Goal: Transaction & Acquisition: Book appointment/travel/reservation

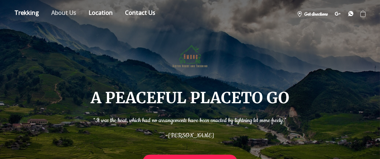
click at [52, 13] on link "About" at bounding box center [64, 14] width 36 height 13
click at [60, 10] on link "About" at bounding box center [64, 14] width 36 height 13
click at [94, 12] on link "Location" at bounding box center [100, 14] width 35 height 13
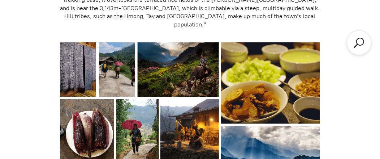
scroll to position [253, 0]
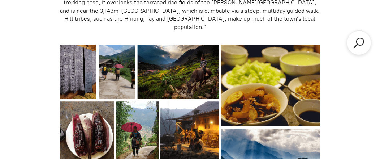
click at [196, 61] on img at bounding box center [190, 132] width 260 height 174
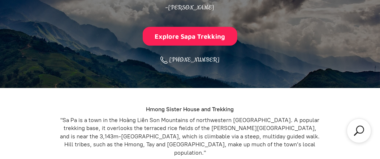
scroll to position [0, 0]
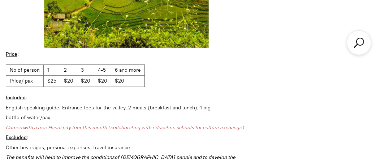
scroll to position [1373, 0]
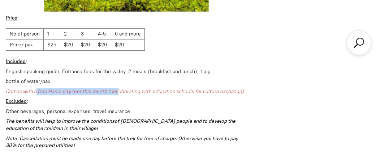
drag, startPoint x: 35, startPoint y: 67, endPoint x: 128, endPoint y: 68, distance: 93.0
click at [128, 88] on em "Comes with a free Hanoi city tour this month (collaborating with education scho…" at bounding box center [125, 91] width 239 height 6
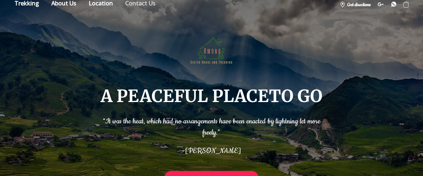
scroll to position [0, 0]
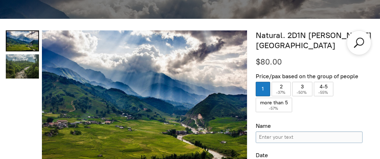
scroll to position [216, 0]
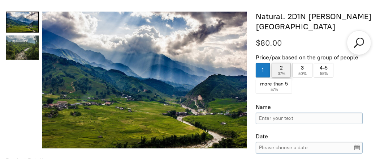
click at [285, 63] on label "2 ( -37% )" at bounding box center [281, 70] width 19 height 14
click at [285, 63] on input "2 ( -37% )" at bounding box center [281, 70] width 19 height 14
radio input "true"
click at [295, 112] on input "Name" at bounding box center [309, 118] width 107 height 12
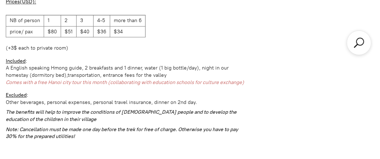
scroll to position [1047, 0]
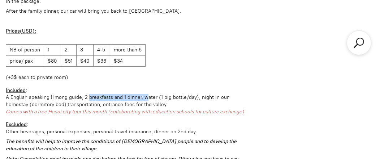
drag, startPoint x: 84, startPoint y: 82, endPoint x: 141, endPoint y: 80, distance: 57.2
click at [141, 94] on div "A English speaking Hmong guide, 2 breakfasts and 1 dinner, water (1 big bottle/…" at bounding box center [127, 97] width 242 height 7
drag, startPoint x: 200, startPoint y: 82, endPoint x: 206, endPoint y: 88, distance: 8.2
click at [200, 101] on div "homestay (dormitory bed),transportation, entrance fees for the valley" at bounding box center [127, 104] width 242 height 7
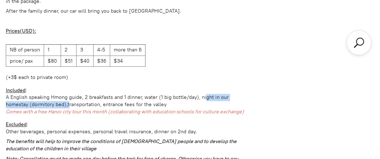
drag, startPoint x: 199, startPoint y: 82, endPoint x: 65, endPoint y: 89, distance: 134.3
click at [26, 101] on div "homestay (dormitory bed),transportation, entrance fees for the valley" at bounding box center [127, 104] width 242 height 7
drag, startPoint x: 200, startPoint y: 83, endPoint x: 65, endPoint y: 89, distance: 135.0
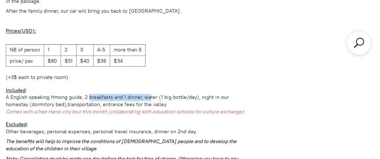
drag, startPoint x: 84, startPoint y: 84, endPoint x: 142, endPoint y: 82, distance: 58.2
click at [142, 94] on div "A English speaking Hmong guide, 2 breakfasts and 1 dinner, water (1 big bottle/…" at bounding box center [127, 97] width 242 height 7
drag, startPoint x: 146, startPoint y: 108, endPoint x: 184, endPoint y: 120, distance: 39.5
click at [146, 121] on div "Excluded :" at bounding box center [127, 124] width 242 height 7
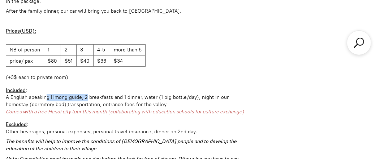
drag, startPoint x: 41, startPoint y: 84, endPoint x: 97, endPoint y: 112, distance: 63.1
drag, startPoint x: 187, startPoint y: 87, endPoint x: 210, endPoint y: 85, distance: 23.6
click at [193, 101] on div "homestay (dormitory bed),transportation, entrance fees for the valley" at bounding box center [127, 104] width 242 height 7
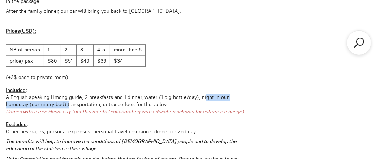
drag, startPoint x: 200, startPoint y: 83, endPoint x: 66, endPoint y: 90, distance: 134.4
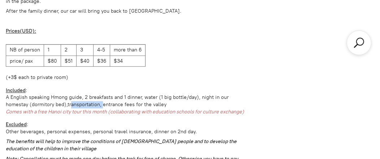
drag, startPoint x: 84, startPoint y: 90, endPoint x: 67, endPoint y: 91, distance: 16.7
click at [67, 101] on div "homestay (dormitory bed),transportation, entrance fees for the valley" at bounding box center [127, 104] width 242 height 7
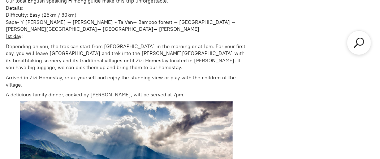
scroll to position [541, 0]
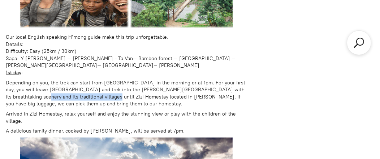
drag, startPoint x: 239, startPoint y: 82, endPoint x: 76, endPoint y: 89, distance: 163.2
click at [76, 89] on p "Depending on you, the trek can start from Sapa in the morning or at 1pm. For yo…" at bounding box center [127, 93] width 242 height 28
click at [79, 99] on p "Depending on you, the trek can start from Sapa in the morning or at 1pm. For yo…" at bounding box center [127, 93] width 242 height 28
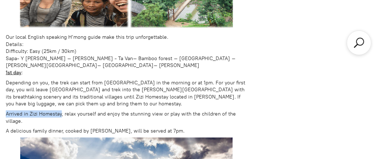
drag, startPoint x: 4, startPoint y: 106, endPoint x: 61, endPoint y: 108, distance: 56.5
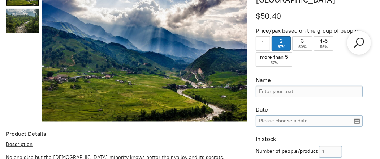
scroll to position [252, 0]
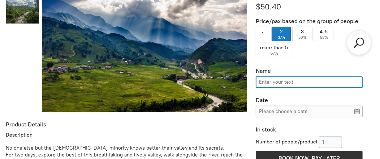
click at [293, 76] on input "Name" at bounding box center [309, 82] width 107 height 12
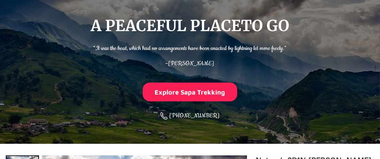
scroll to position [71, 0]
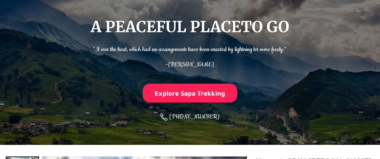
type input "Alan Kung"
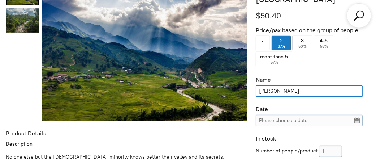
scroll to position [252, 0]
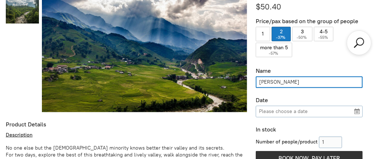
click at [299, 106] on input "Please choose a date" at bounding box center [309, 112] width 107 height 12
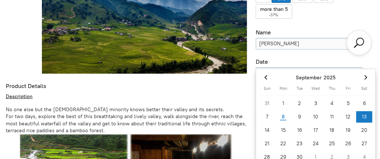
scroll to position [324, 0]
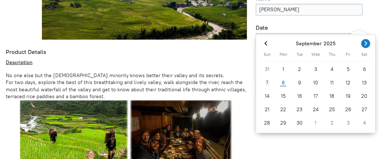
click at [369, 42] on icon "Next month" at bounding box center [366, 43] width 7 height 7
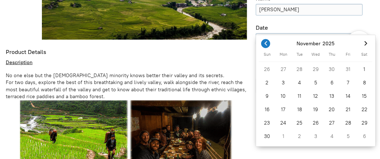
click at [267, 41] on icon "Previous month" at bounding box center [266, 43] width 7 height 7
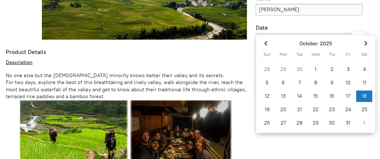
click at [368, 97] on div "18" at bounding box center [365, 96] width 16 height 12
type input "Oct 18, 2025"
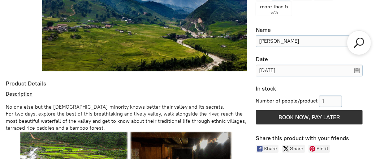
scroll to position [252, 0]
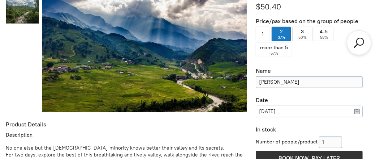
click at [359, 106] on input "Oct 18, 2025" at bounding box center [309, 112] width 107 height 12
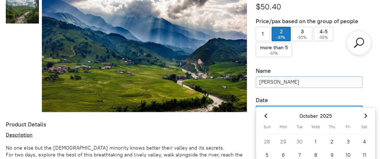
click at [359, 106] on input "Oct 18, 2025" at bounding box center [309, 112] width 107 height 12
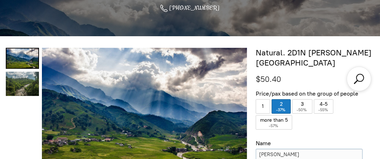
scroll to position [288, 0]
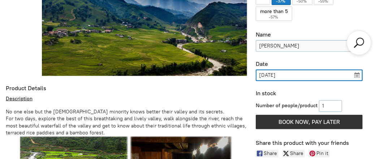
click at [328, 100] on input "Number of people/product" at bounding box center [330, 106] width 23 height 12
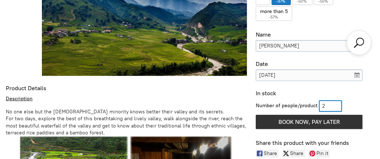
click at [245, 92] on div "Product Details" at bounding box center [127, 89] width 242 height 8
click at [332, 100] on input "2" at bounding box center [330, 106] width 23 height 12
click at [362, 90] on div "In stock" at bounding box center [315, 94] width 119 height 8
click at [337, 100] on input "2" at bounding box center [330, 106] width 23 height 12
click at [338, 100] on input "3" at bounding box center [330, 106] width 23 height 12
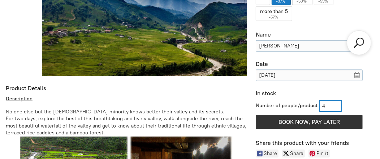
click at [338, 100] on input "4" at bounding box center [330, 106] width 23 height 12
click at [338, 100] on input "3" at bounding box center [330, 106] width 23 height 12
type input "2"
click at [338, 100] on input "2" at bounding box center [330, 106] width 23 height 12
click at [368, 90] on div "In stock" at bounding box center [315, 94] width 119 height 8
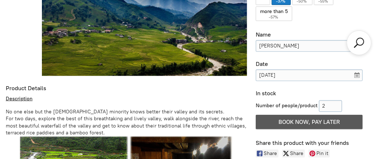
click at [316, 118] on span "BOOK NOW, PAY LATER" at bounding box center [309, 121] width 61 height 7
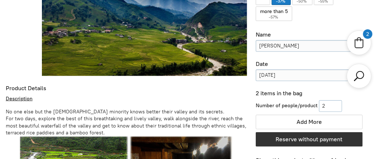
click at [331, 100] on input "2" at bounding box center [330, 106] width 23 height 12
type input "1"
click at [339, 100] on input "1" at bounding box center [330, 106] width 23 height 12
click at [324, 100] on input "1" at bounding box center [330, 106] width 23 height 12
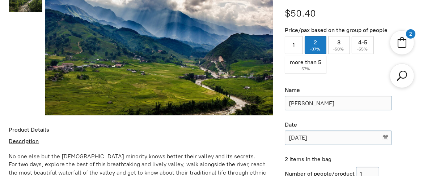
scroll to position [212, 0]
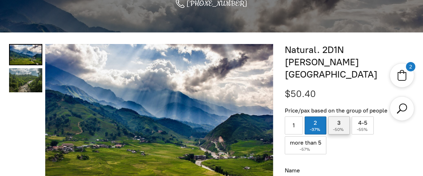
click at [335, 117] on label "3 ( -50% )" at bounding box center [339, 126] width 22 height 18
click at [335, 117] on input "3 ( -50% )" at bounding box center [339, 126] width 22 height 18
radio input "true"
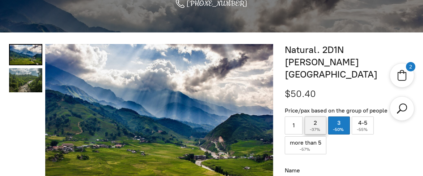
click at [315, 117] on label "2 ( -37% )" at bounding box center [316, 126] width 22 height 18
click at [315, 117] on input "2 ( -37% )" at bounding box center [316, 126] width 22 height 18
radio input "true"
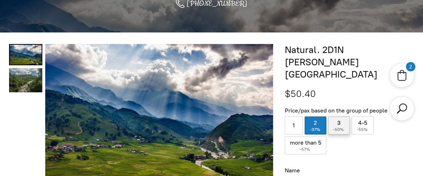
click at [340, 127] on span "-50%" at bounding box center [339, 129] width 12 height 5
click at [340, 118] on input "3 ( -50% )" at bounding box center [339, 126] width 22 height 18
radio input "true"
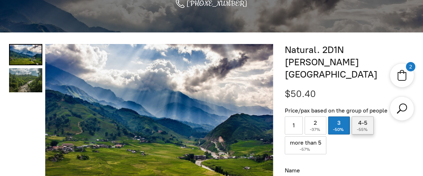
click at [363, 127] on span "-55%" at bounding box center [363, 129] width 12 height 5
click at [363, 117] on input "4-5 ( -55% )" at bounding box center [363, 126] width 22 height 18
radio input "true"
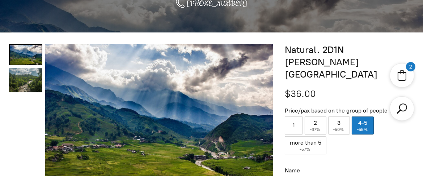
click at [312, 137] on label "more than 5 ( -57% )" at bounding box center [306, 146] width 42 height 18
click at [312, 137] on input "more than 5 ( -57% )" at bounding box center [306, 146] width 42 height 18
radio input "true"
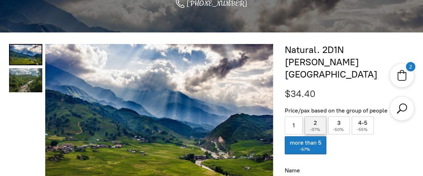
click at [316, 127] on span "-37%" at bounding box center [316, 129] width 12 height 5
click at [316, 117] on input "2 ( -37% )" at bounding box center [316, 126] width 22 height 18
radio input "true"
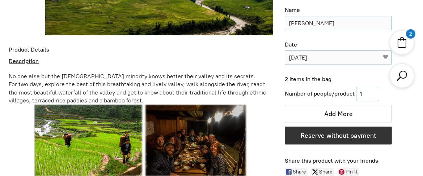
click at [365, 87] on input "1" at bounding box center [367, 94] width 23 height 14
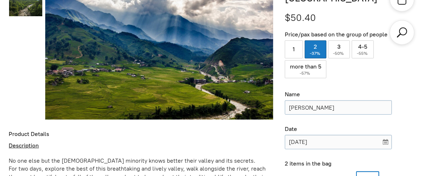
scroll to position [373, 0]
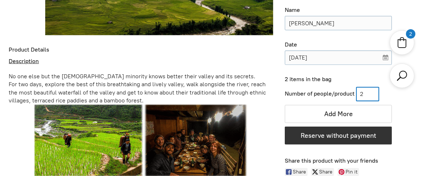
type input "2"
click at [375, 87] on input "2" at bounding box center [367, 94] width 23 height 14
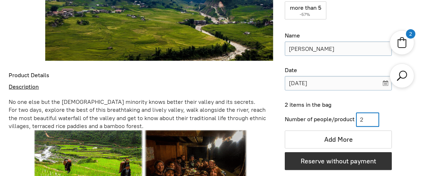
scroll to position [332, 0]
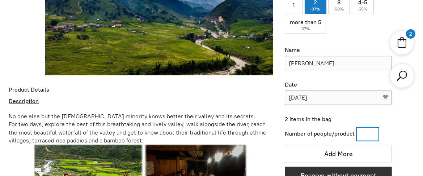
type input "1"
type input "2"
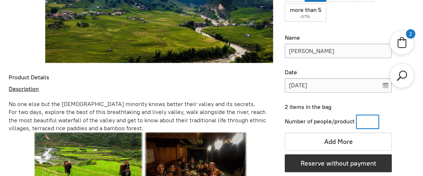
scroll to position [373, 0]
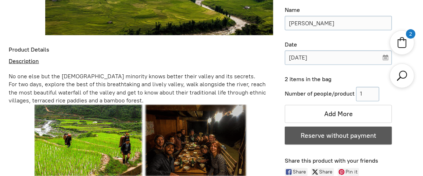
click at [363, 128] on button "Reserve without payment" at bounding box center [338, 136] width 107 height 18
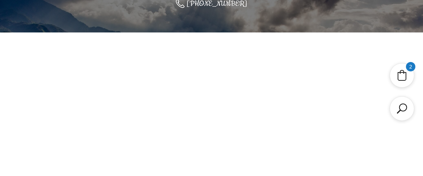
scroll to position [11, 0]
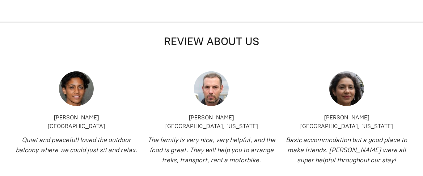
select select "2"
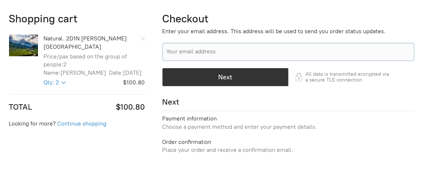
scroll to position [204, 0]
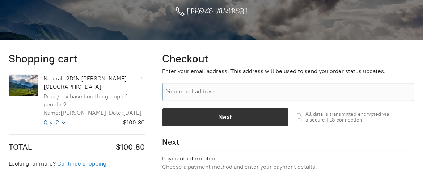
click at [63, 119] on select "1 2 3 4 5 6 7 8 9 10 11 12 13 14 15 16 17 18 19 20" at bounding box center [55, 122] width 22 height 7
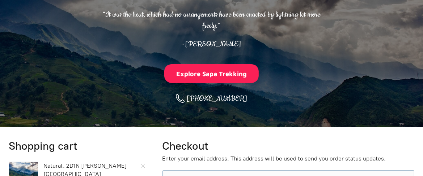
scroll to position [241, 0]
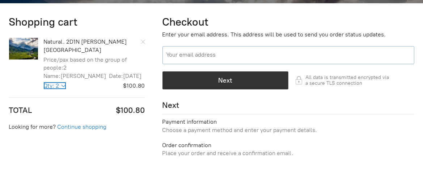
click at [217, 55] on input "Your email address" at bounding box center [288, 55] width 252 height 18
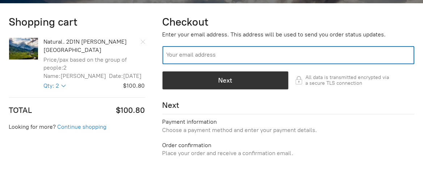
type input "alanft09@gmail.com"
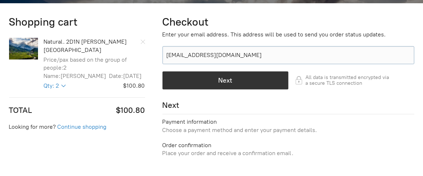
click at [121, 138] on div "Shopping cart Natural. 2D1N Muong Hoa Valley Price/pax based on the group of pe…" at bounding box center [81, 90] width 145 height 150
click at [64, 82] on select "1 2 3 4 5 6 7 8 9 10 11 12 13 14 15 16 17 18 19 20" at bounding box center [55, 85] width 22 height 7
click at [76, 105] on td "$100.80 ($100.80)" at bounding box center [104, 110] width 82 height 11
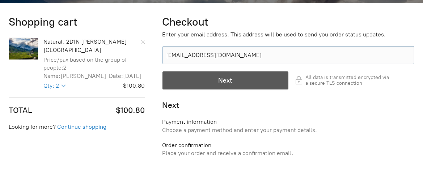
click at [222, 83] on div "button" at bounding box center [225, 80] width 125 height 17
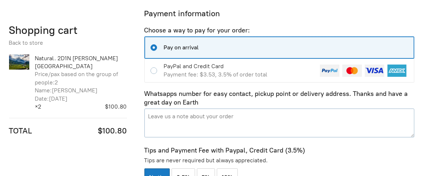
scroll to position [329, 0]
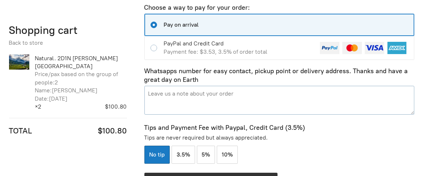
click at [238, 105] on textarea "Pay on arrival Payment information 2 items, $100.80" at bounding box center [279, 100] width 270 height 29
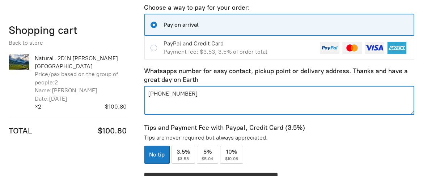
type textarea "+65 96576814"
click at [360, 139] on p "Tips are never required but always appreciated." at bounding box center [279, 138] width 270 height 8
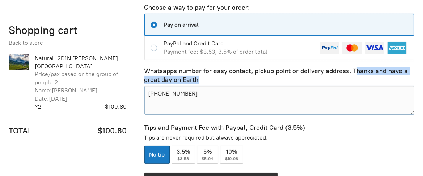
drag, startPoint x: 356, startPoint y: 69, endPoint x: 357, endPoint y: 78, distance: 9.1
click at [357, 78] on p "Whatsapps number for easy contact, pickup point or delivery address. Thanks and…" at bounding box center [279, 75] width 270 height 17
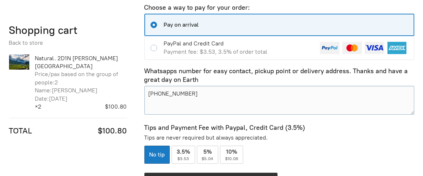
click at [336, 141] on p "Tips are never required but always appreciated." at bounding box center [279, 138] width 270 height 8
click at [292, 98] on textarea "+65 96576814" at bounding box center [279, 100] width 270 height 29
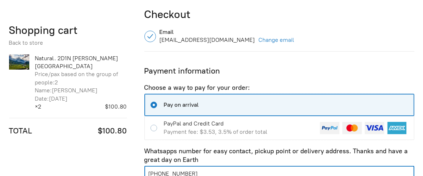
scroll to position [450, 0]
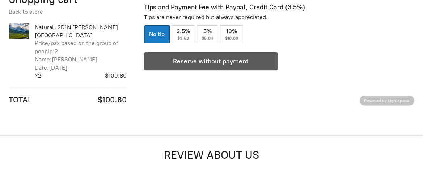
click at [248, 65] on div "button" at bounding box center [211, 61] width 132 height 17
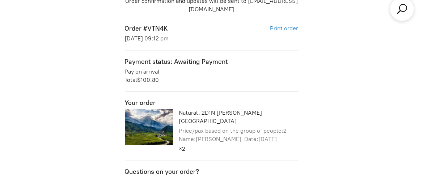
scroll to position [164, 0]
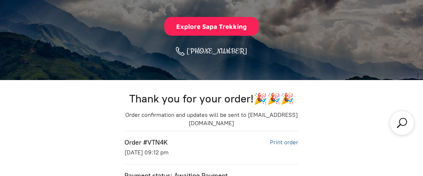
click at [287, 144] on link "Print order" at bounding box center [284, 142] width 28 height 7
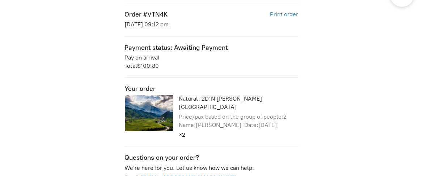
scroll to position [244, 0]
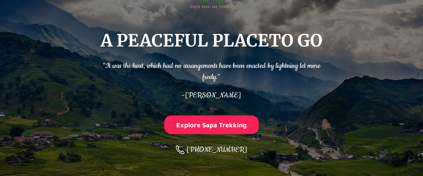
scroll to position [204, 0]
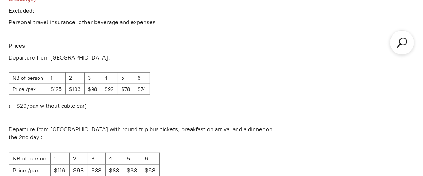
scroll to position [1130, 0]
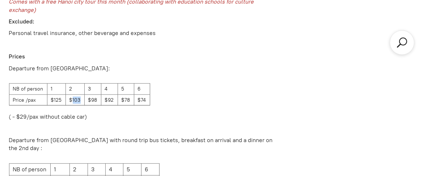
drag, startPoint x: 71, startPoint y: 101, endPoint x: 80, endPoint y: 104, distance: 9.6
click at [80, 104] on td "$103" at bounding box center [74, 100] width 19 height 11
click at [189, 130] on p at bounding box center [141, 129] width 264 height 8
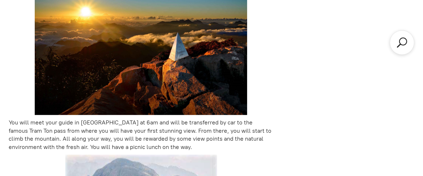
scroll to position [567, 0]
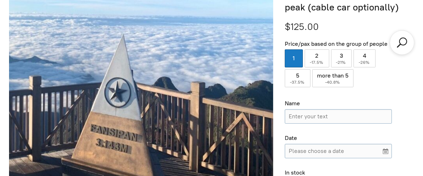
scroll to position [246, 0]
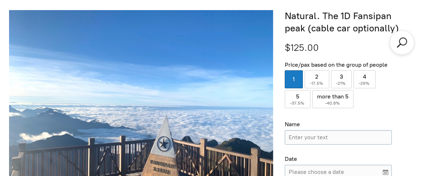
click at [309, 77] on label "2 ( -17.5% )" at bounding box center [317, 80] width 25 height 18
click at [309, 77] on input "2 ( -17.5% )" at bounding box center [317, 80] width 25 height 18
radio input "true"
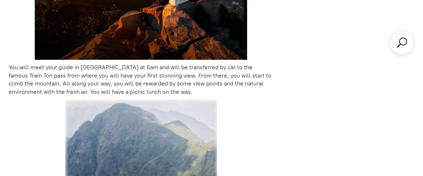
scroll to position [647, 0]
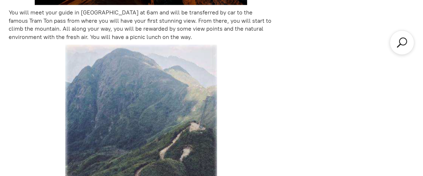
drag, startPoint x: 402, startPoint y: 80, endPoint x: 394, endPoint y: 85, distance: 9.7
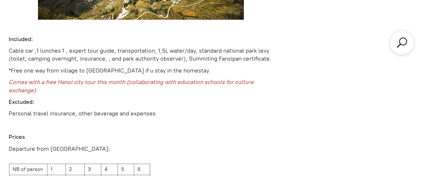
scroll to position [969, 0]
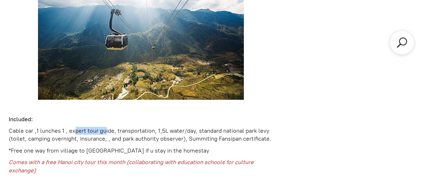
drag, startPoint x: 76, startPoint y: 128, endPoint x: 104, endPoint y: 132, distance: 28.0
click at [104, 132] on p "Cable car ,1 lunches 1 , expert tour guide, transportation, 1,5L water/day, sta…" at bounding box center [141, 135] width 264 height 16
click at [119, 140] on p "Cable car ,1 lunches 1 , expert tour guide, transportation, 1,5L water/day, sta…" at bounding box center [141, 135] width 264 height 16
drag, startPoint x: 49, startPoint y: 133, endPoint x: 69, endPoint y: 135, distance: 20.3
click at [69, 135] on p "Cable car ,1 lunches 1 , expert tour guide, transportation, 1,5L water/day, sta…" at bounding box center [141, 135] width 264 height 16
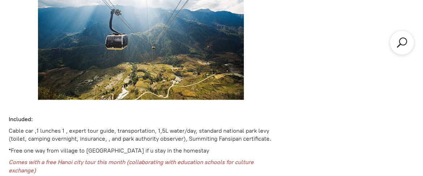
drag, startPoint x: 56, startPoint y: 158, endPoint x: 56, endPoint y: 154, distance: 4.0
click at [21, 133] on p "Cable car ,1 lunches 1 , expert tour guide, transportation, 1,5L water/day, sta…" at bounding box center [141, 135] width 264 height 16
drag, startPoint x: 14, startPoint y: 133, endPoint x: 33, endPoint y: 135, distance: 19.2
click at [33, 135] on p "Cable car ,1 lunches 1 , expert tour guide, transportation, 1,5L water/day, sta…" at bounding box center [141, 135] width 264 height 16
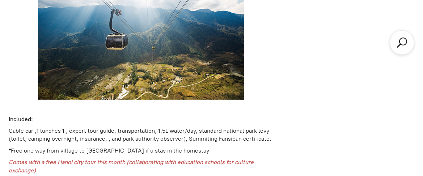
click at [193, 153] on p "*Free one way from village to [GEOGRAPHIC_DATA] if u stay in the homestay" at bounding box center [141, 151] width 264 height 8
drag, startPoint x: 159, startPoint y: 131, endPoint x: 244, endPoint y: 139, distance: 85.0
click at [229, 136] on p "Cable car ,1 lunches 1 , expert tour guide, transportation, 1,5L water/day, sta…" at bounding box center [141, 135] width 264 height 16
drag, startPoint x: 199, startPoint y: 131, endPoint x: 263, endPoint y: 156, distance: 68.6
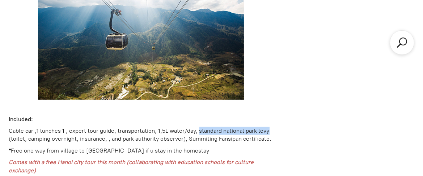
click at [271, 133] on p "Cable car ,1 lunches 1 , expert tour guide, transportation, 1,5L water/day, sta…" at bounding box center [141, 135] width 264 height 16
click at [256, 154] on p "*Free one way from village to [GEOGRAPHIC_DATA] if u stay in the homestay" at bounding box center [141, 151] width 264 height 8
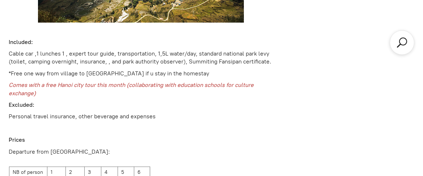
scroll to position [1049, 0]
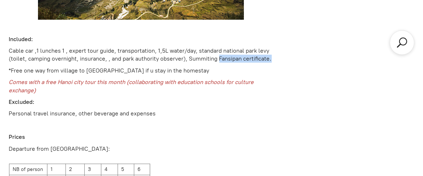
drag, startPoint x: 275, startPoint y: 56, endPoint x: 221, endPoint y: 61, distance: 54.1
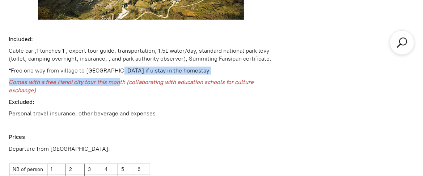
drag, startPoint x: 111, startPoint y: 73, endPoint x: 122, endPoint y: 89, distance: 18.5
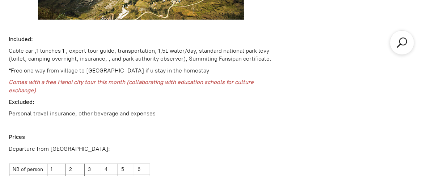
click at [132, 118] on p "Personal travel insurance, other beverage and expenses" at bounding box center [141, 114] width 264 height 8
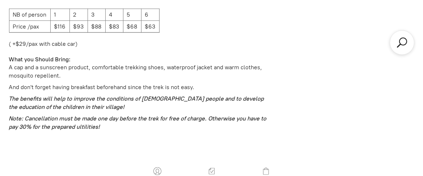
scroll to position [1250, 0]
